Goal: Task Accomplishment & Management: Manage account settings

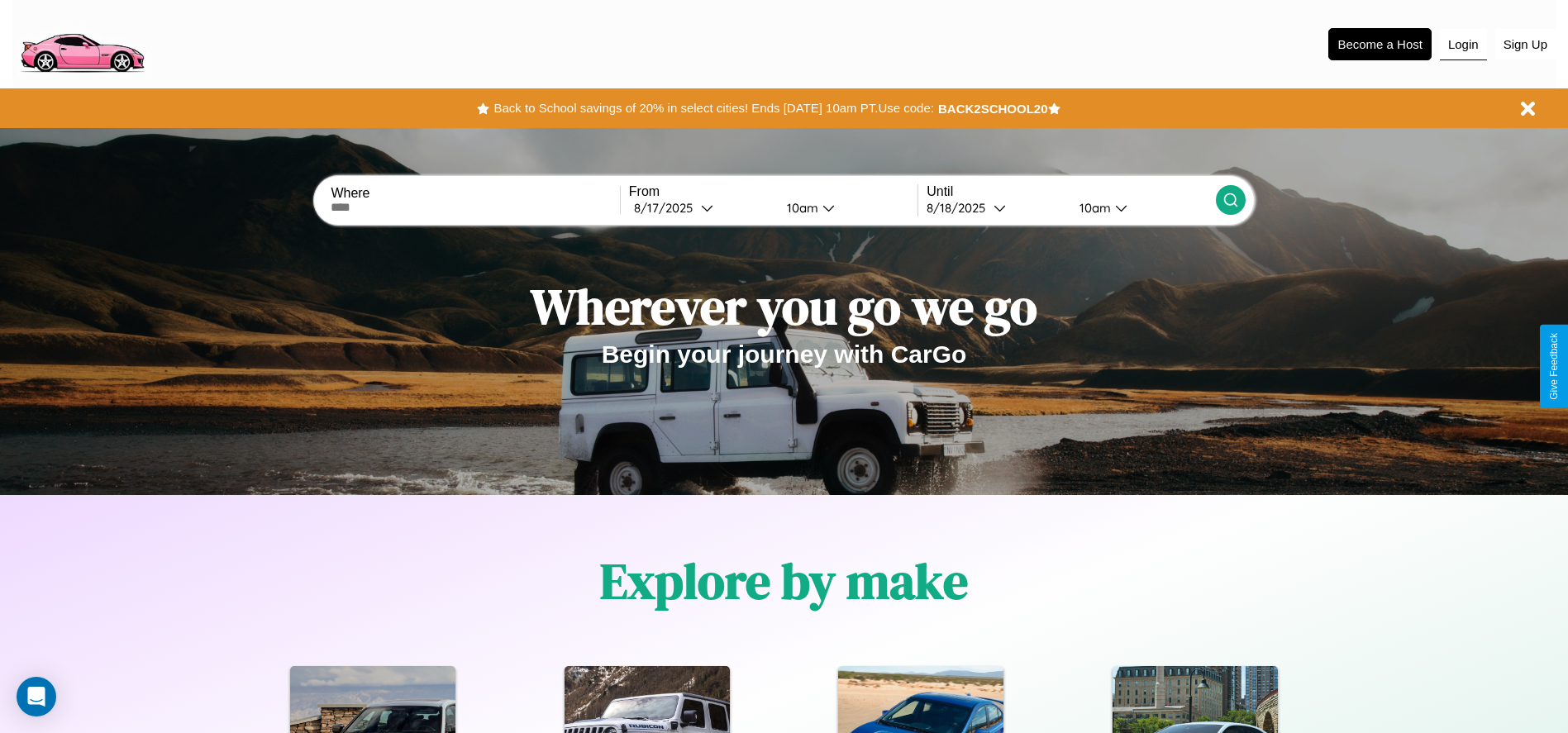
click at [1463, 44] on button "Login" at bounding box center [1463, 45] width 47 height 32
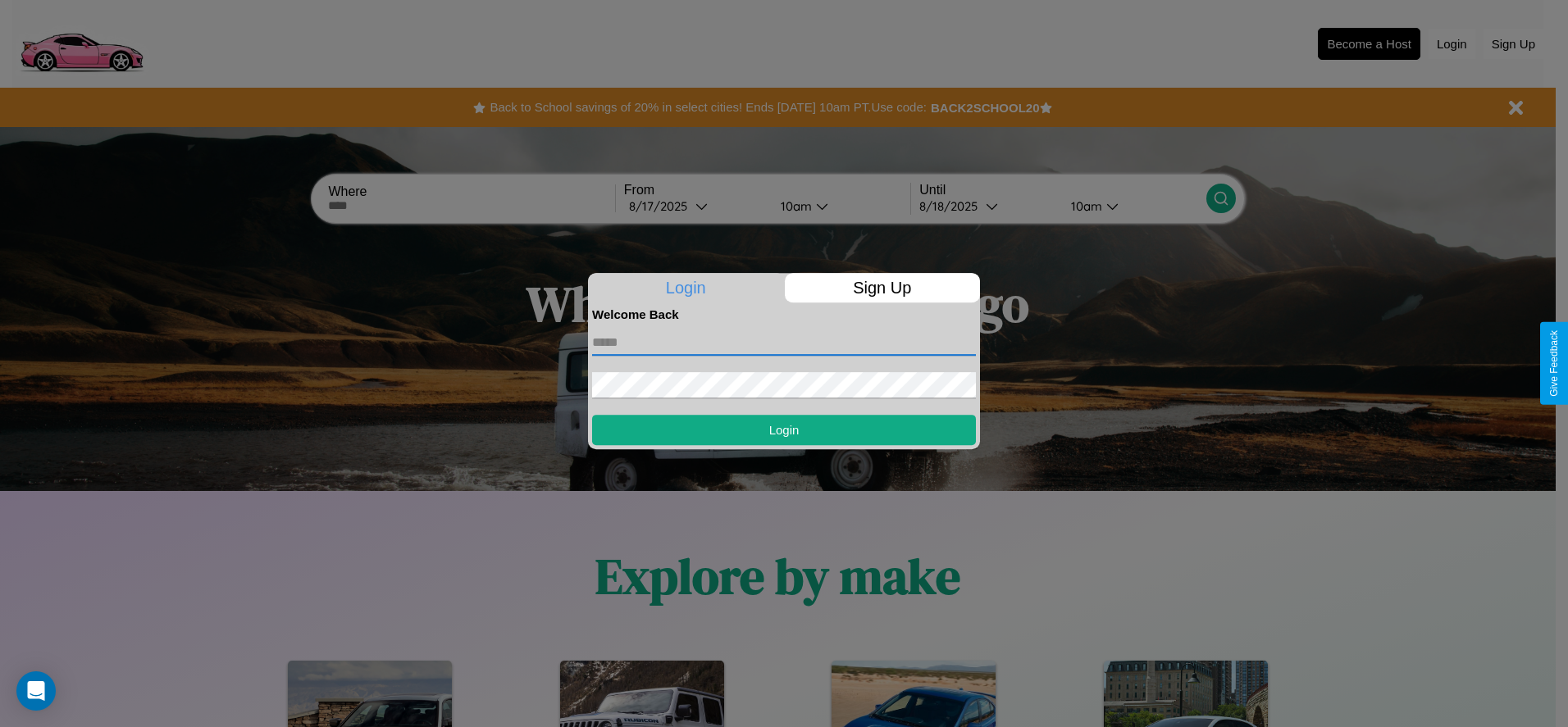
click at [784, 342] on input "text" at bounding box center [784, 343] width 384 height 26
type input "**********"
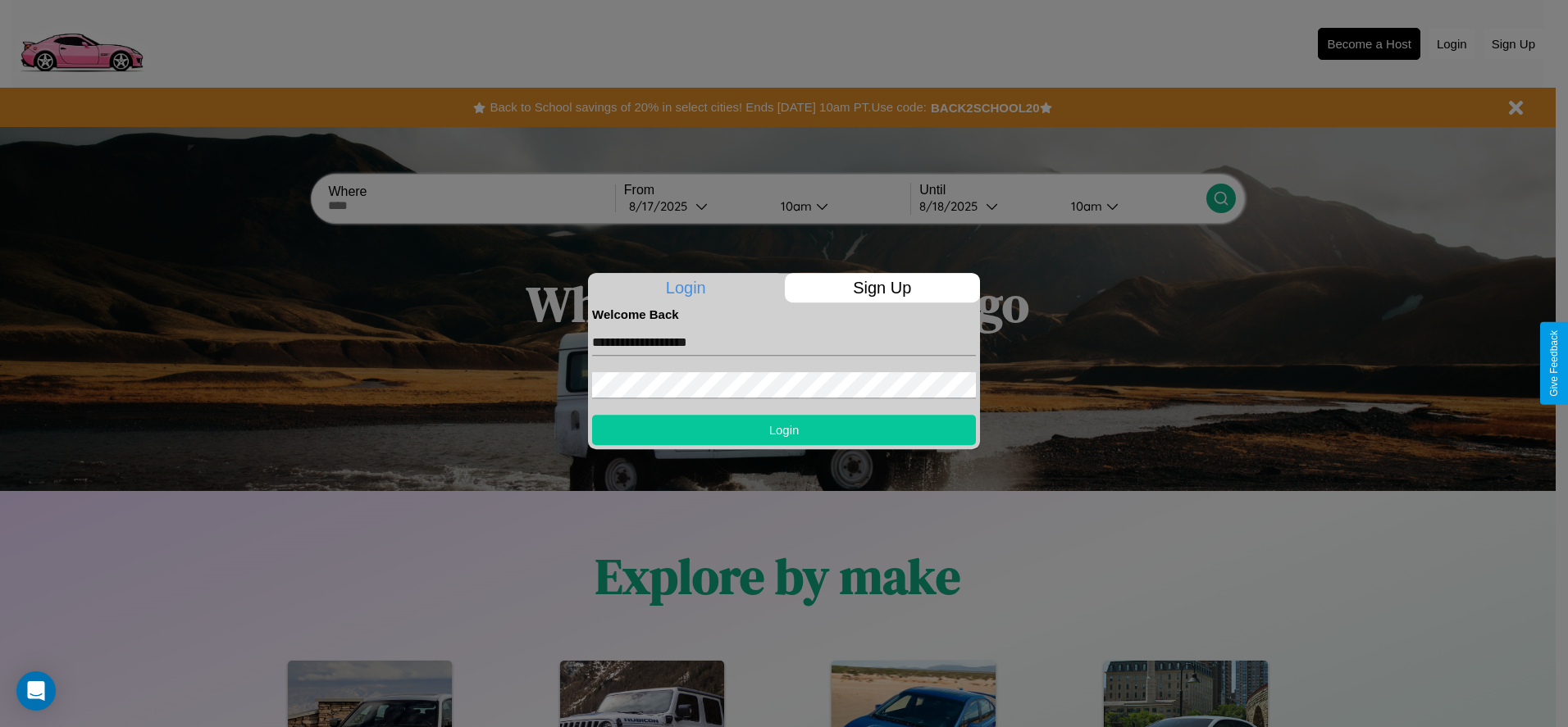
click at [784, 430] on button "Login" at bounding box center [784, 430] width 384 height 31
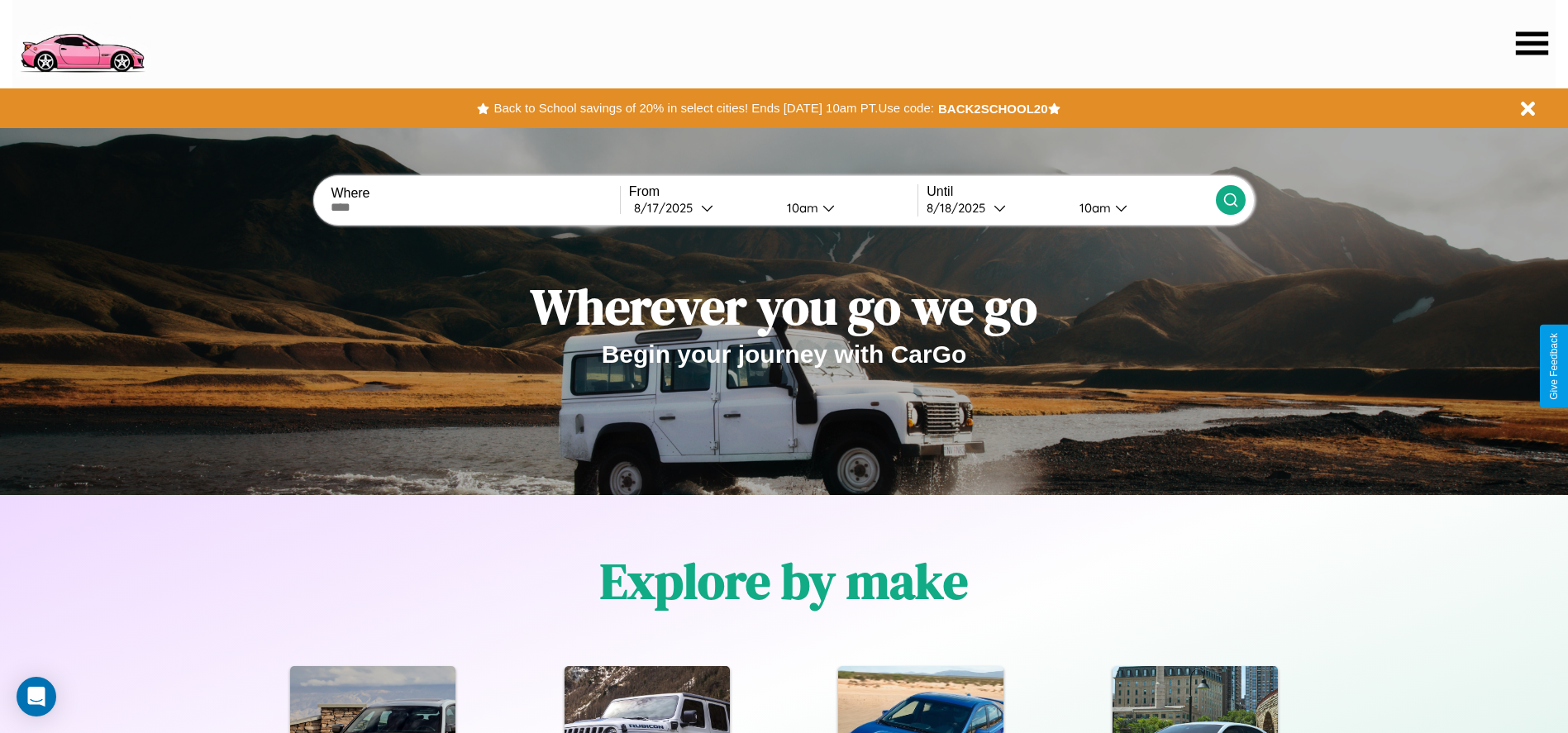
click at [1531, 43] on icon at bounding box center [1531, 43] width 32 height 23
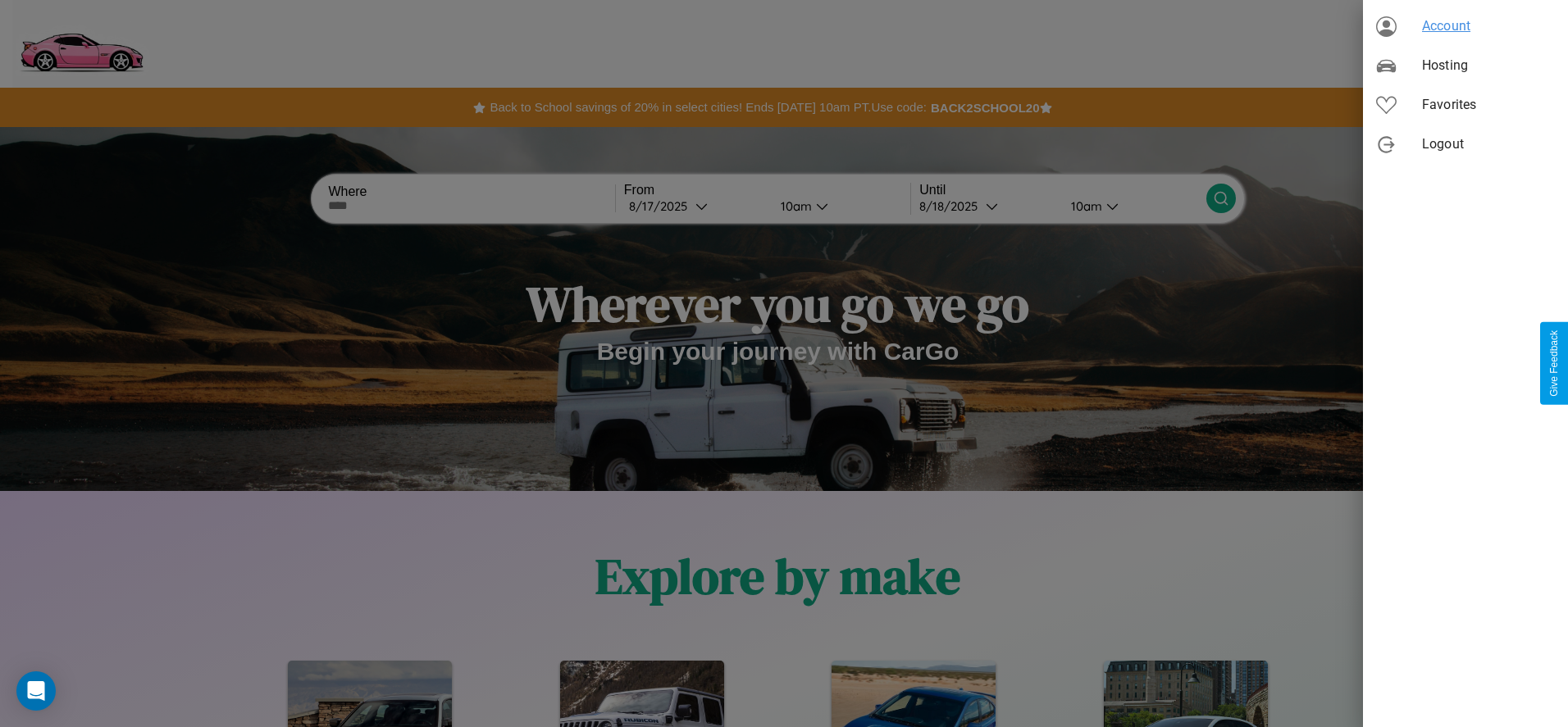
click at [1466, 26] on span "Account" at bounding box center [1488, 26] width 133 height 20
